Goal: Check status

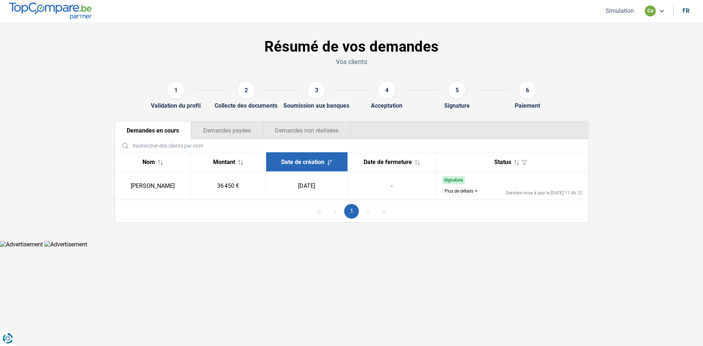
click at [472, 192] on button "Plus de détails" at bounding box center [461, 191] width 38 height 8
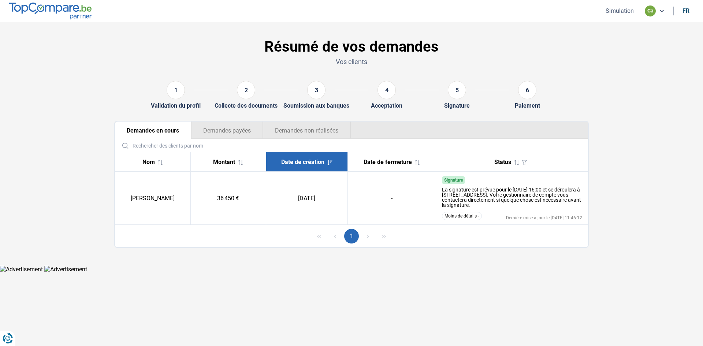
drag, startPoint x: 556, startPoint y: 205, endPoint x: 442, endPoint y: 190, distance: 115.2
click at [442, 190] on div "La signature est prévue pour le [DATE] 16:00 et se déroulera à [STREET_ADDRESS]…" at bounding box center [512, 197] width 141 height 21
click at [561, 205] on div "La signature est prévue pour le [DATE] 16:00 et se déroulera à [STREET_ADDRESS]…" at bounding box center [512, 197] width 141 height 21
drag, startPoint x: 333, startPoint y: 196, endPoint x: 290, endPoint y: 196, distance: 42.9
click at [290, 196] on td "[DATE]" at bounding box center [307, 198] width 82 height 53
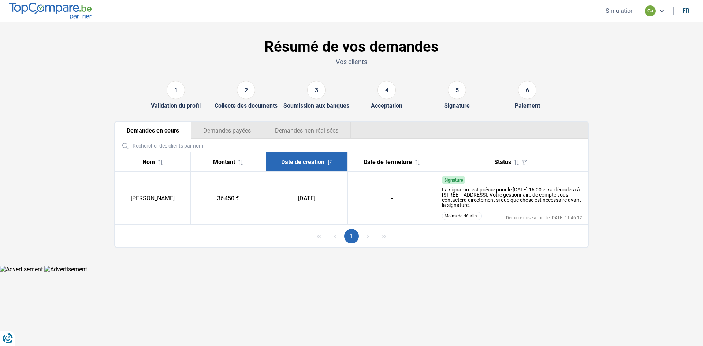
click at [319, 193] on td "[DATE]" at bounding box center [307, 198] width 82 height 53
click at [472, 215] on button "Moins de détails" at bounding box center [462, 216] width 40 height 8
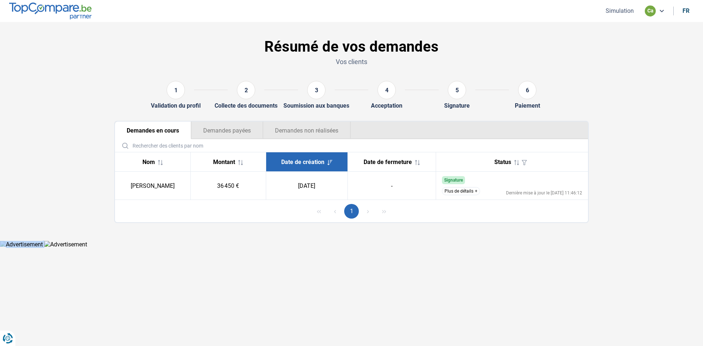
click at [472, 215] on div "1" at bounding box center [351, 211] width 473 height 22
click at [466, 190] on button "Plus de détails" at bounding box center [461, 191] width 38 height 8
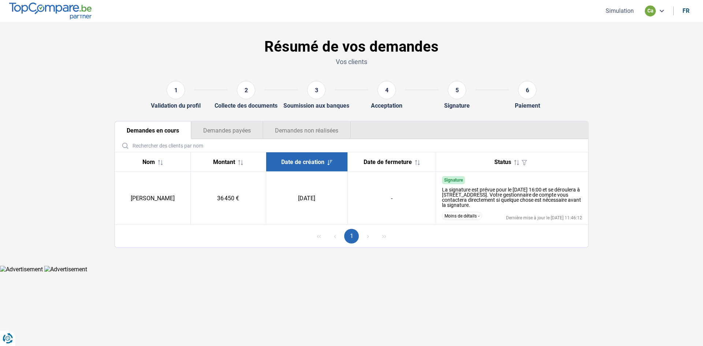
click at [156, 201] on td "[PERSON_NAME]" at bounding box center [152, 198] width 75 height 53
click at [318, 163] on span "Date de création" at bounding box center [302, 162] width 43 height 7
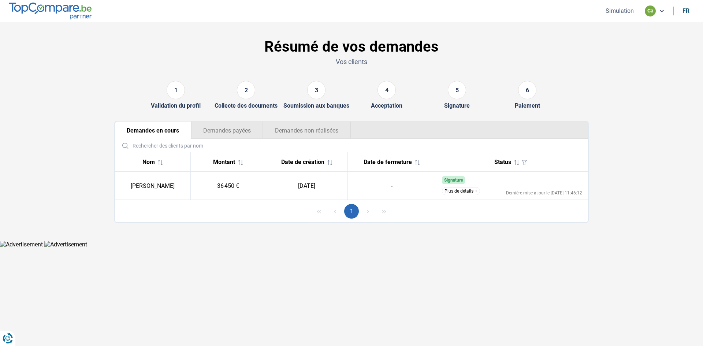
click at [318, 163] on span "Date de création" at bounding box center [302, 162] width 43 height 7
click at [274, 191] on td "[DATE]" at bounding box center [307, 186] width 82 height 28
click at [216, 183] on td "36 450 €" at bounding box center [227, 186] width 75 height 28
click at [298, 179] on td "[DATE]" at bounding box center [307, 186] width 82 height 28
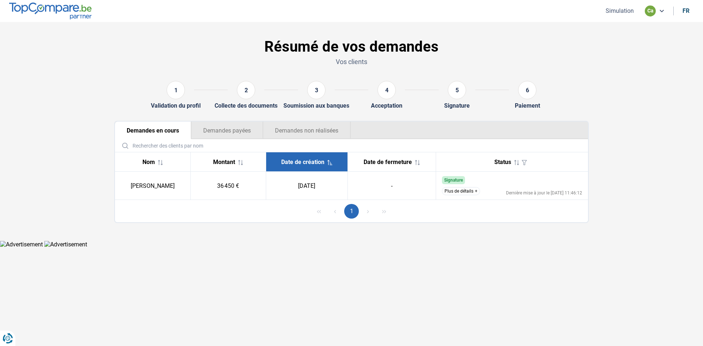
click at [473, 190] on button "Plus de détails" at bounding box center [461, 191] width 38 height 8
